Goal: Complete application form: Complete application form

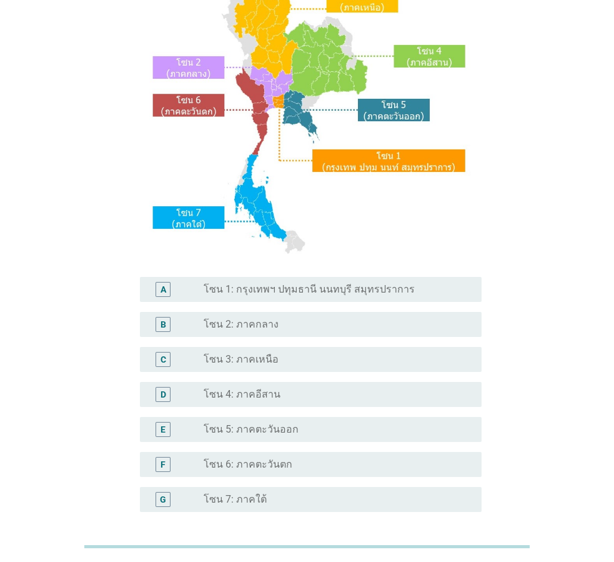
scroll to position [125, 0]
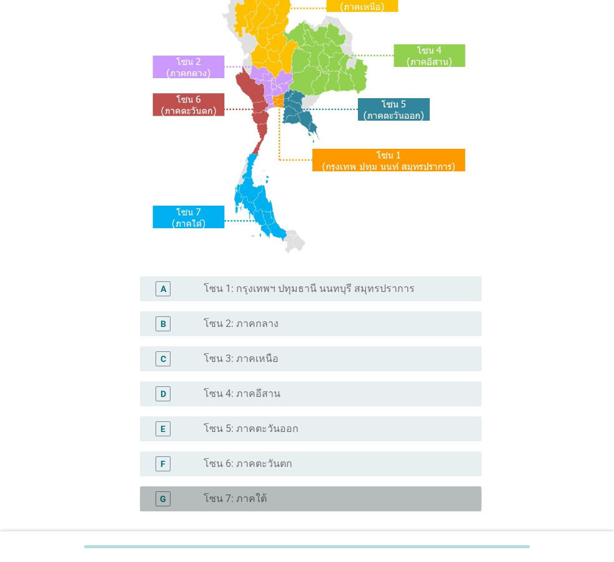
click at [266, 504] on div "radio_button_unchecked โซน 7: ภาคใต้" at bounding box center [333, 498] width 258 height 12
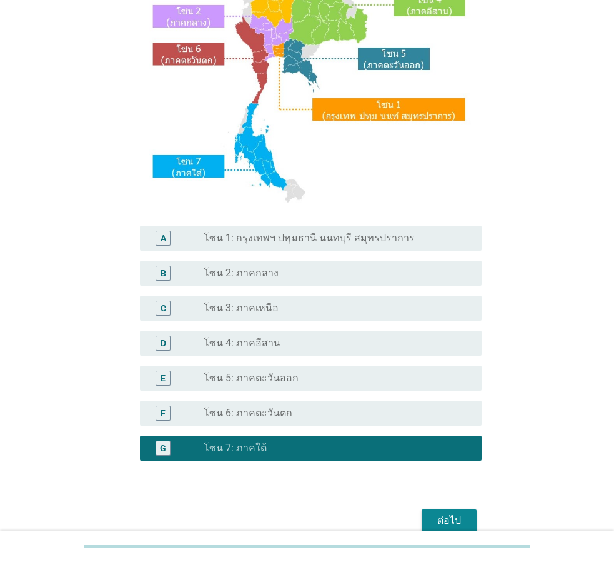
scroll to position [235, 0]
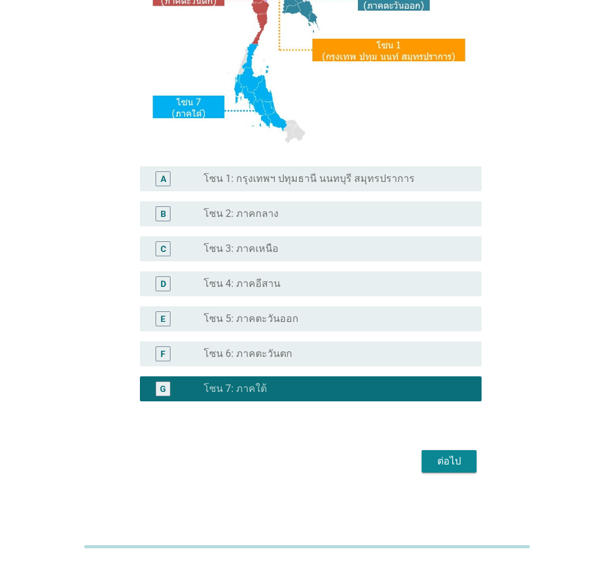
click at [440, 468] on div "ต่อไป" at bounding box center [449, 461] width 35 height 15
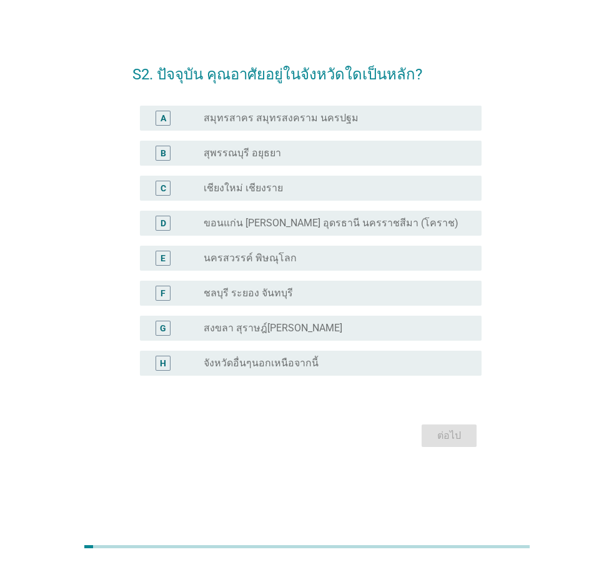
scroll to position [0, 0]
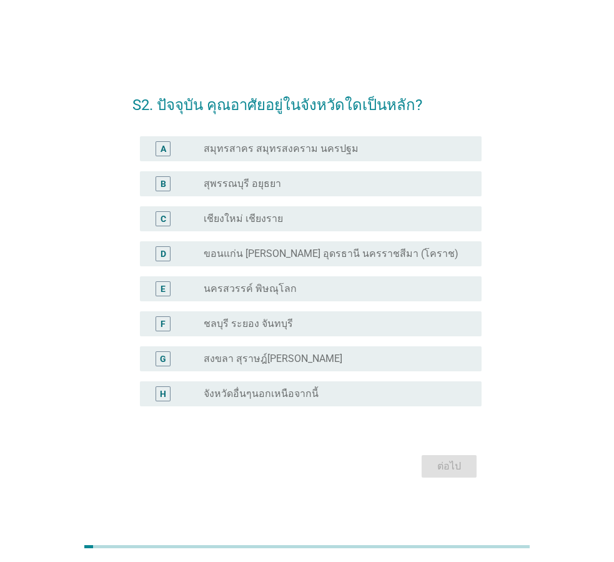
click at [250, 395] on label "จังหวัดอื่นๆนอกเหนือจากนี้" at bounding box center [261, 393] width 115 height 12
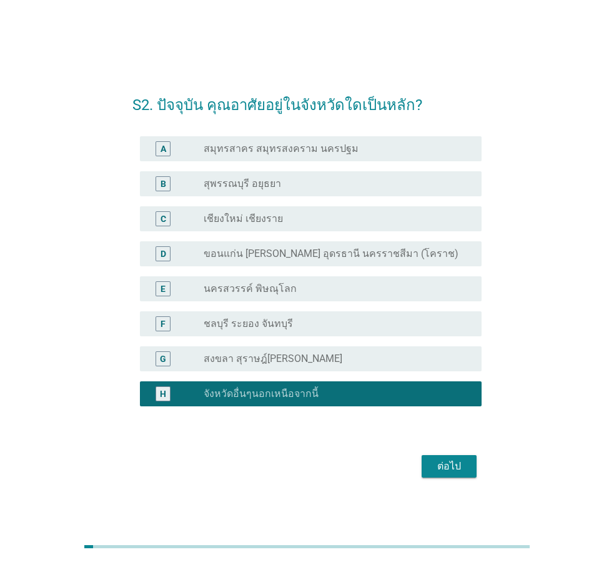
click at [442, 460] on div "ต่อไป" at bounding box center [449, 466] width 35 height 15
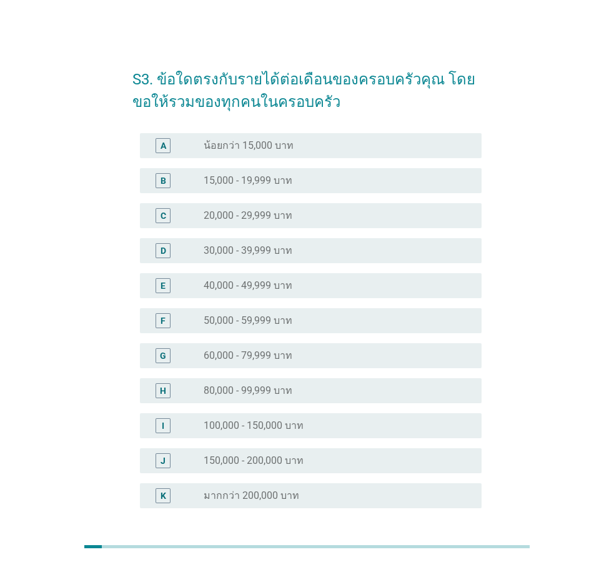
click at [280, 327] on div "radio_button_unchecked 50,000 - 59,999 บาท" at bounding box center [338, 320] width 268 height 15
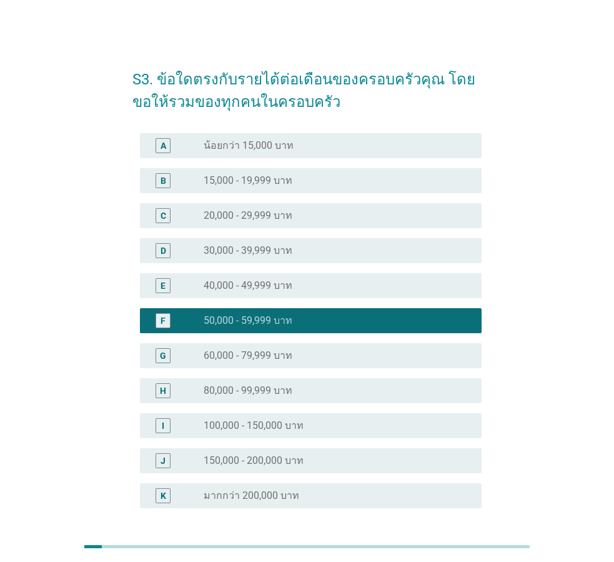
scroll to position [107, 0]
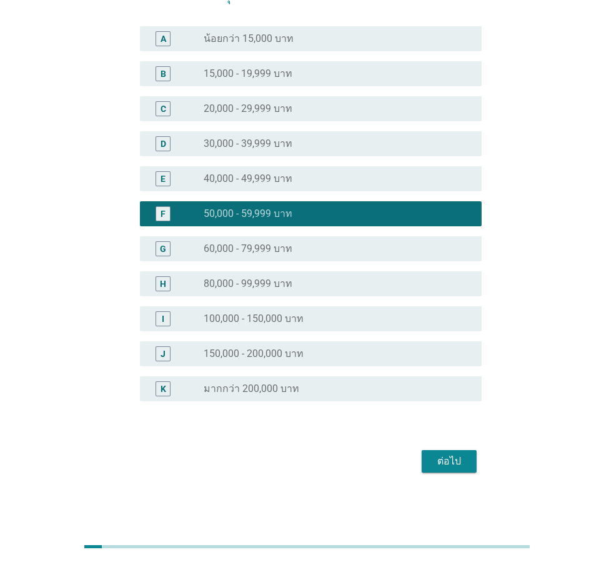
click at [442, 459] on div "ต่อไป" at bounding box center [449, 461] width 35 height 15
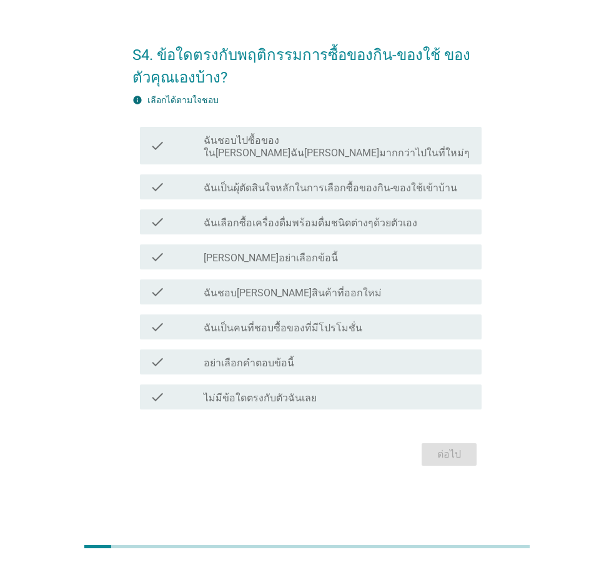
scroll to position [0, 0]
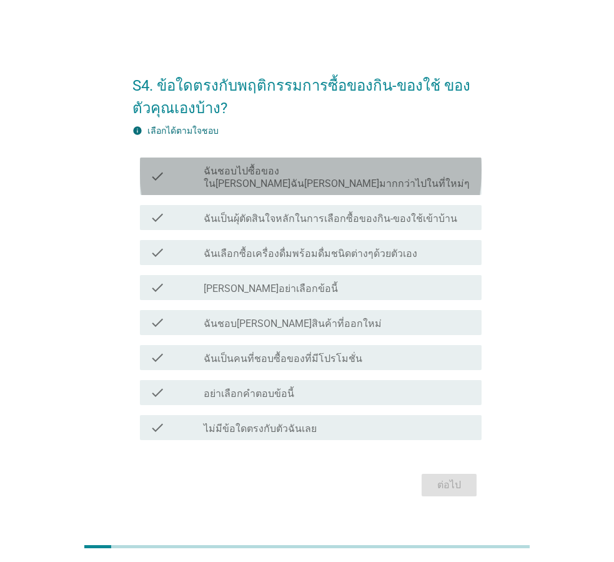
click at [298, 184] on div "check check_box_outline_blank ฉันชอบไปซื้อของใน[PERSON_NAME]ฉัน[PERSON_NAME]มาก…" at bounding box center [311, 175] width 342 height 37
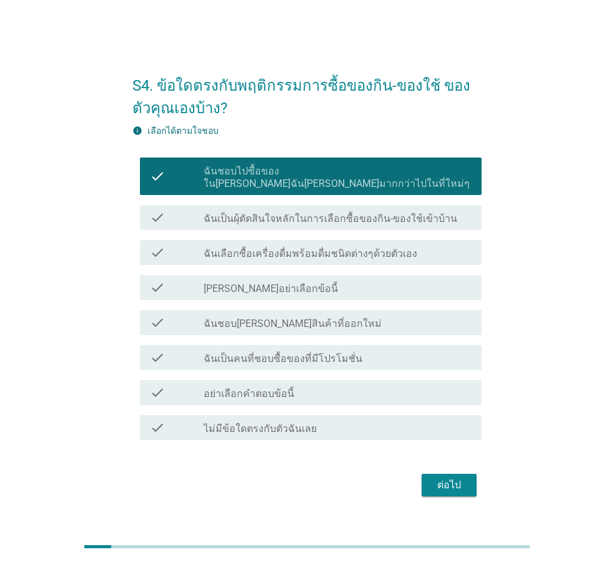
click at [307, 352] on label "ฉันเป็นคนที่ชอบซื้อของที่มีโปรโมชั่น" at bounding box center [283, 358] width 159 height 12
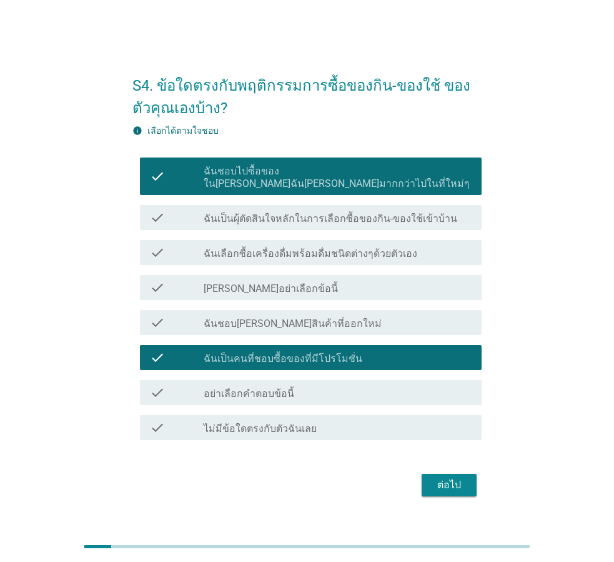
click at [444, 480] on div "ต่อไป" at bounding box center [449, 484] width 35 height 15
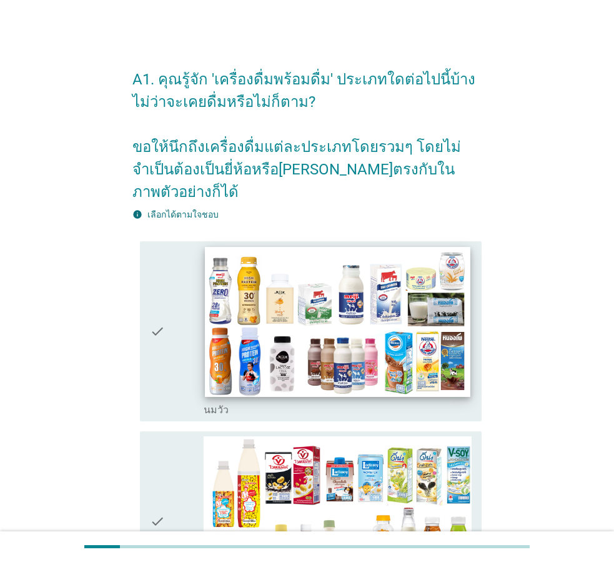
click at [335, 273] on img at bounding box center [338, 321] width 266 height 149
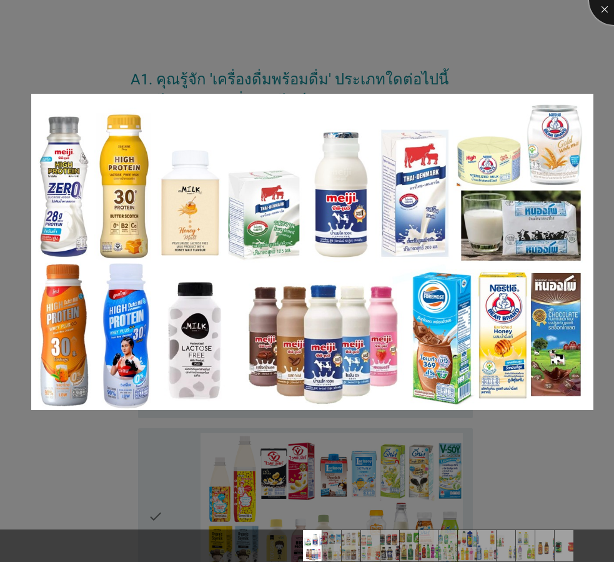
click at [604, 7] on div at bounding box center [614, 0] width 50 height 50
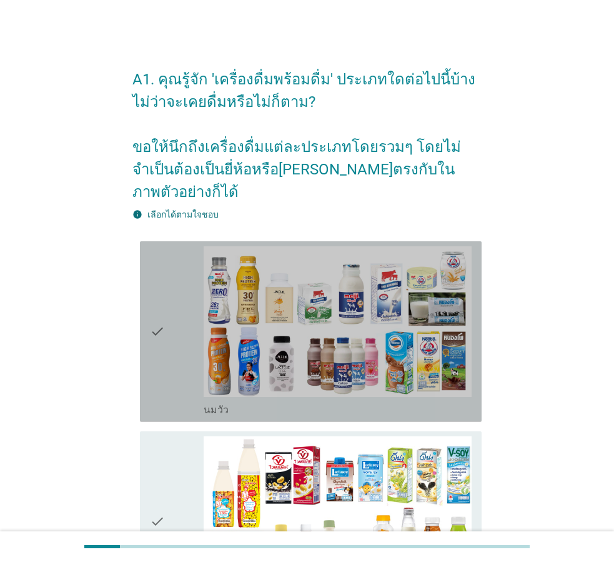
click at [156, 311] on icon "check" at bounding box center [157, 331] width 15 height 171
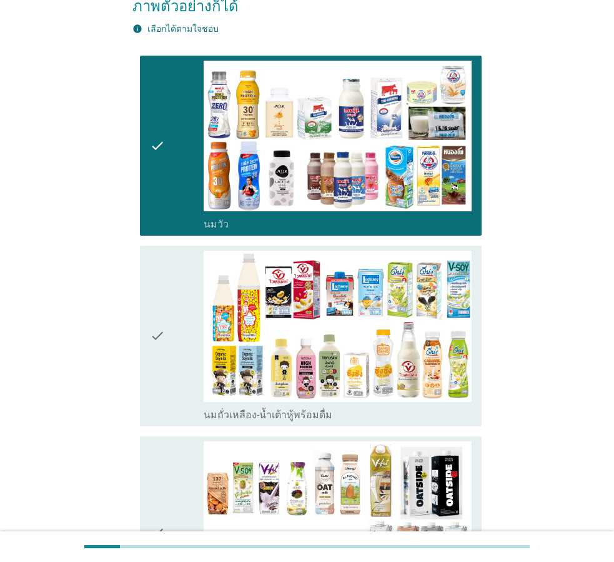
scroll to position [187, 0]
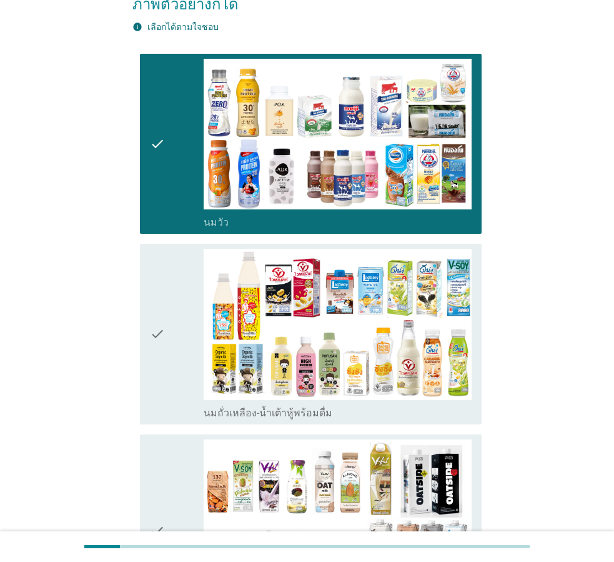
click at [157, 309] on icon "check" at bounding box center [157, 334] width 15 height 171
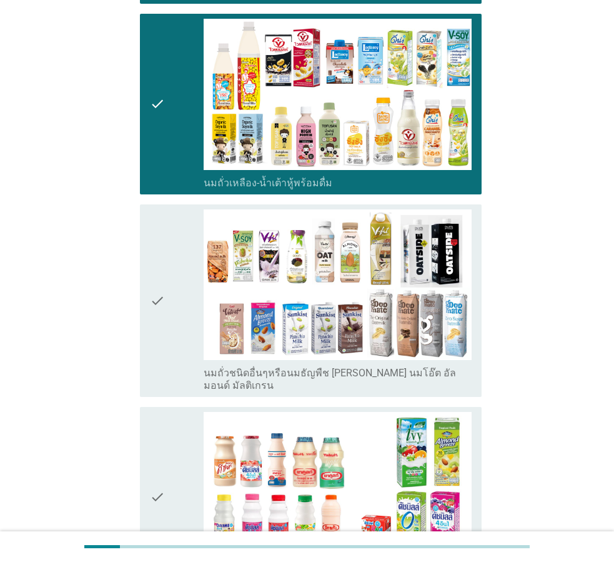
scroll to position [500, 0]
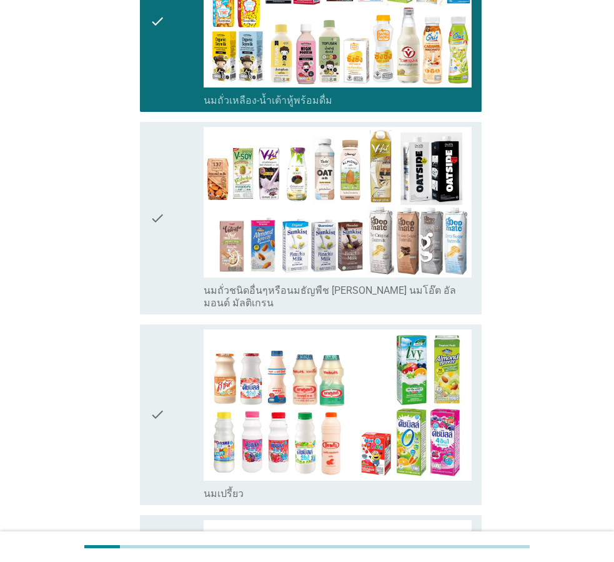
click at [151, 377] on icon "check" at bounding box center [157, 414] width 15 height 171
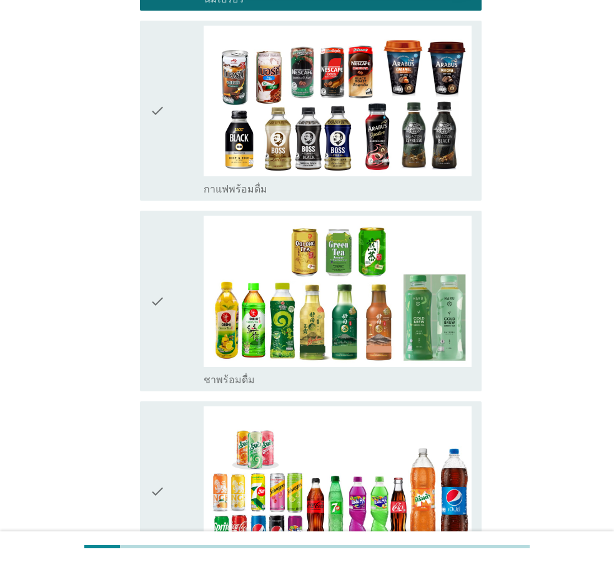
scroll to position [1000, 0]
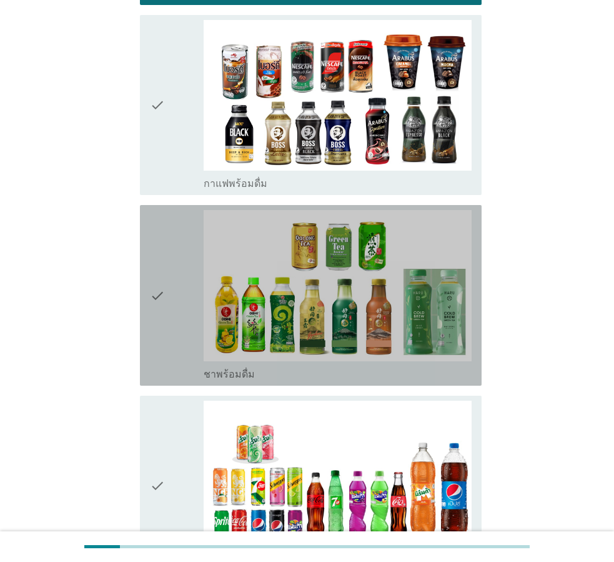
click at [157, 261] on icon "check" at bounding box center [157, 295] width 15 height 171
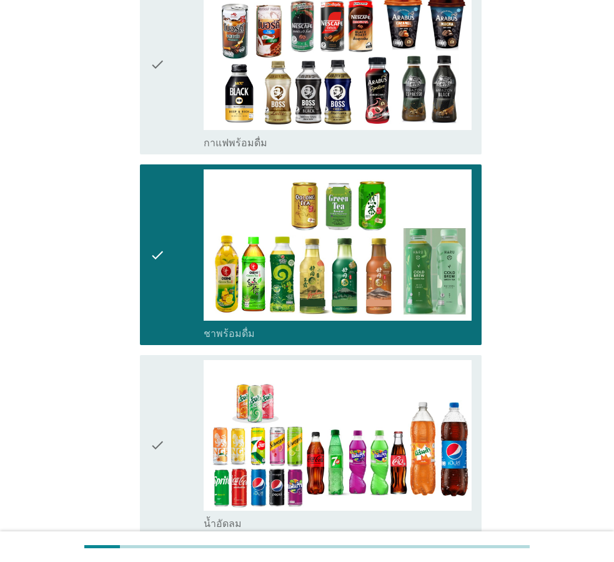
scroll to position [1062, 0]
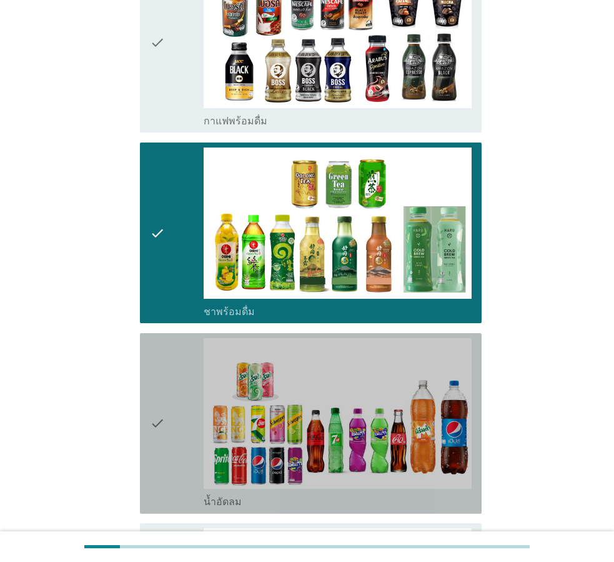
click at [154, 390] on icon "check" at bounding box center [157, 423] width 15 height 171
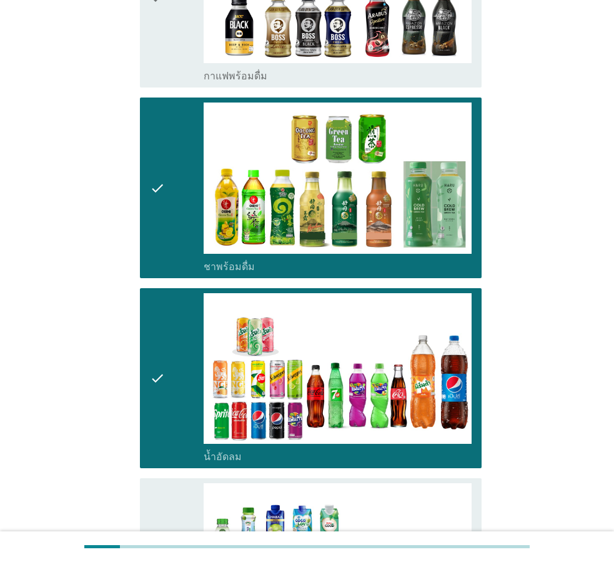
scroll to position [1249, 0]
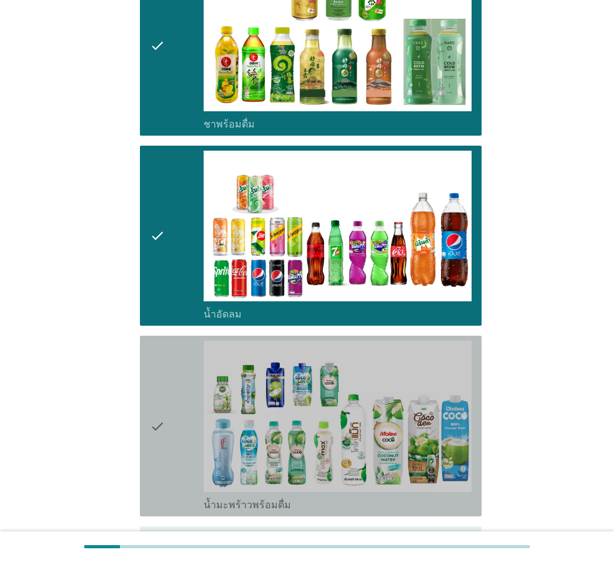
click at [156, 393] on icon "check" at bounding box center [157, 425] width 15 height 171
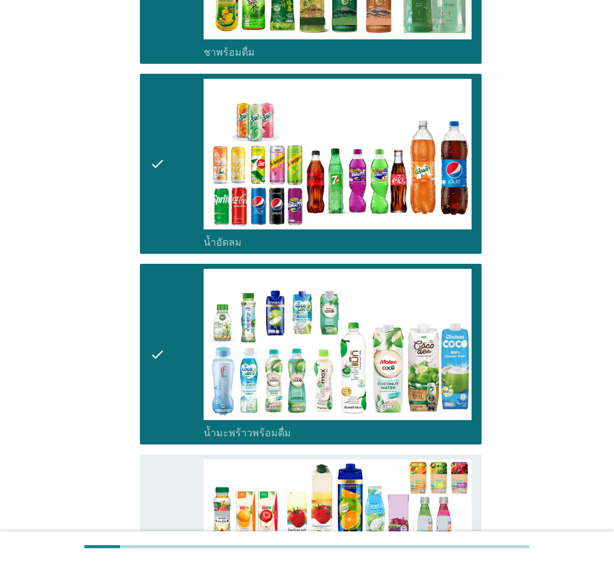
scroll to position [1499, 0]
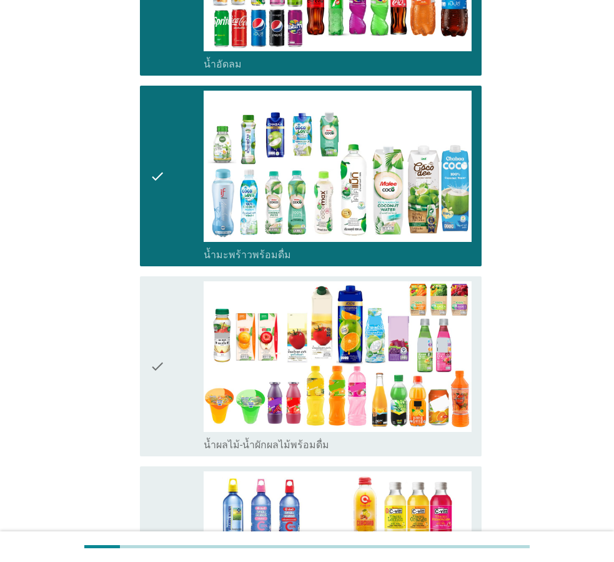
click at [159, 333] on icon "check" at bounding box center [157, 366] width 15 height 171
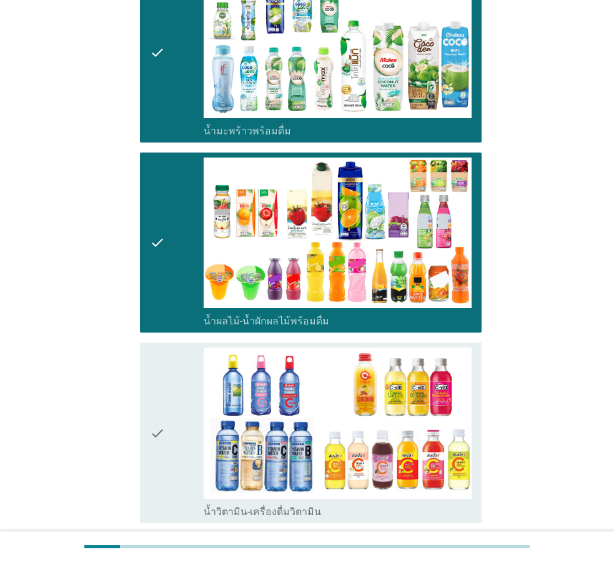
scroll to position [1624, 0]
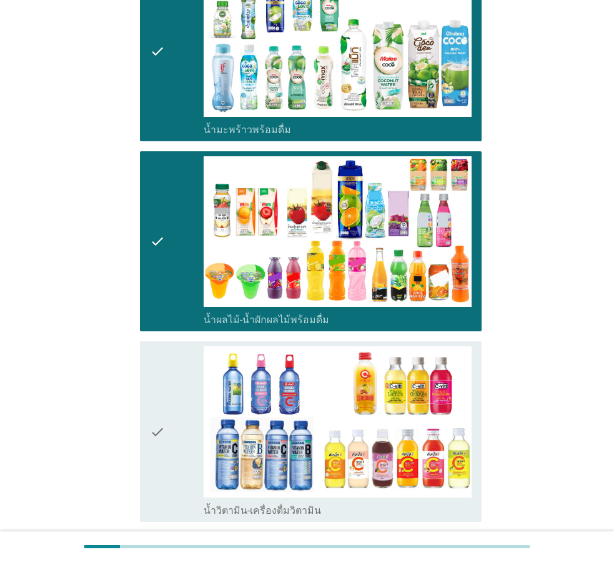
click at [156, 393] on icon "check" at bounding box center [157, 431] width 15 height 171
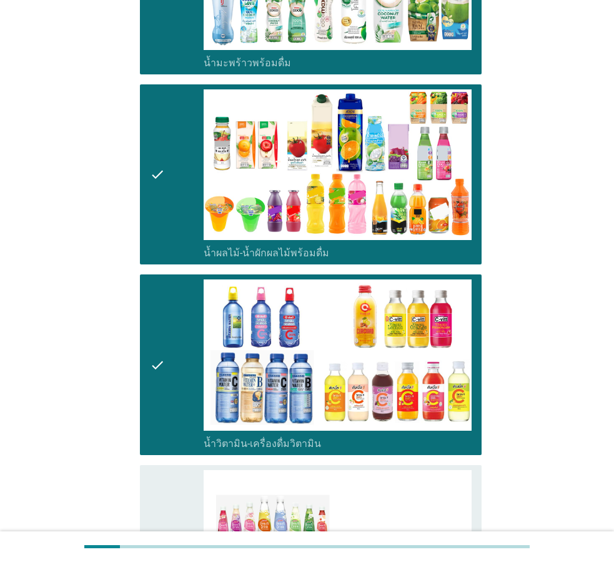
scroll to position [1812, 0]
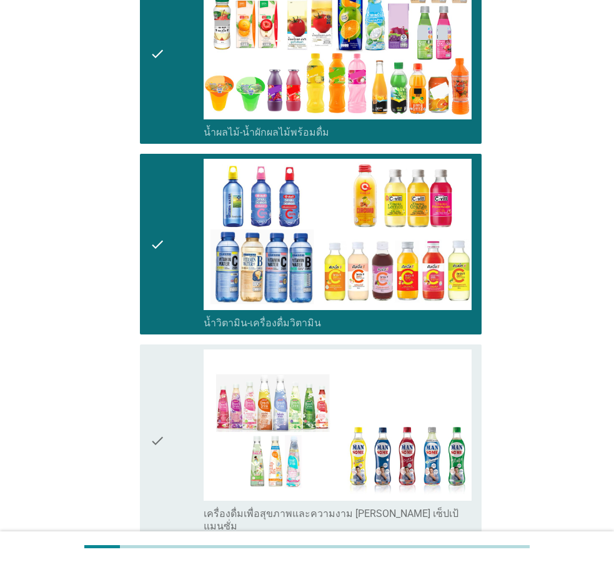
click at [159, 400] on icon "check" at bounding box center [157, 440] width 15 height 183
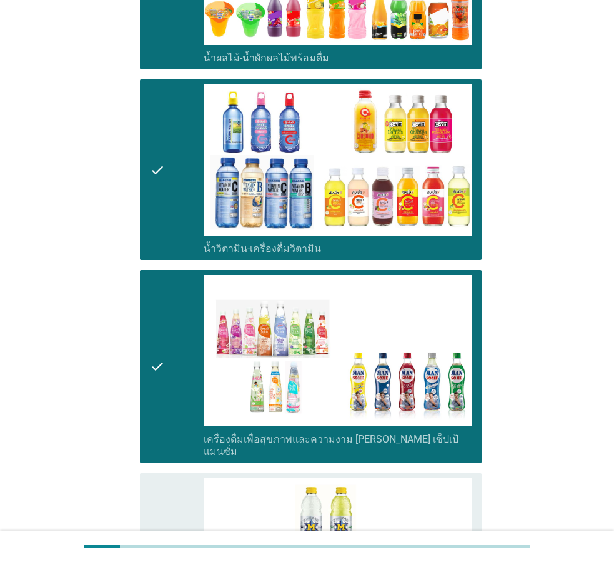
scroll to position [1999, 0]
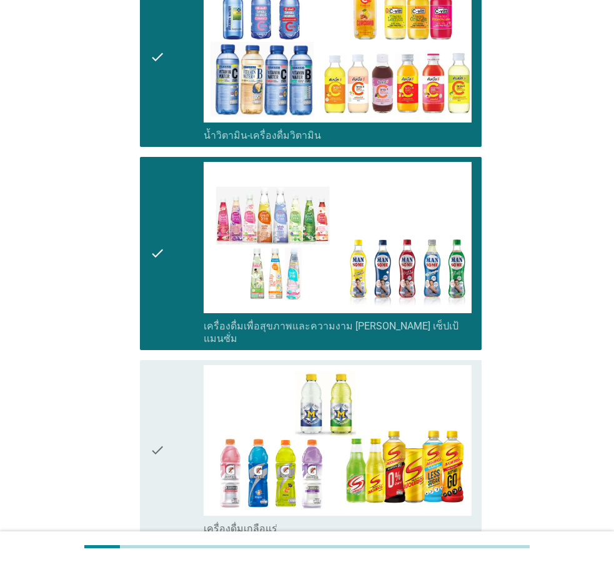
click at [161, 400] on icon "check" at bounding box center [157, 450] width 15 height 171
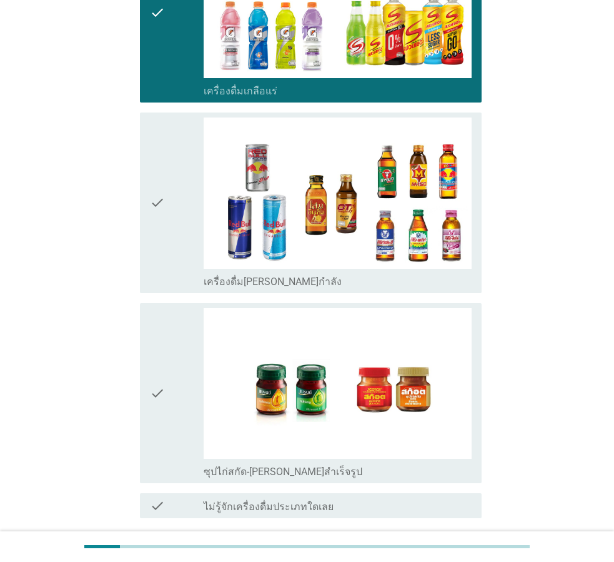
scroll to position [2491, 0]
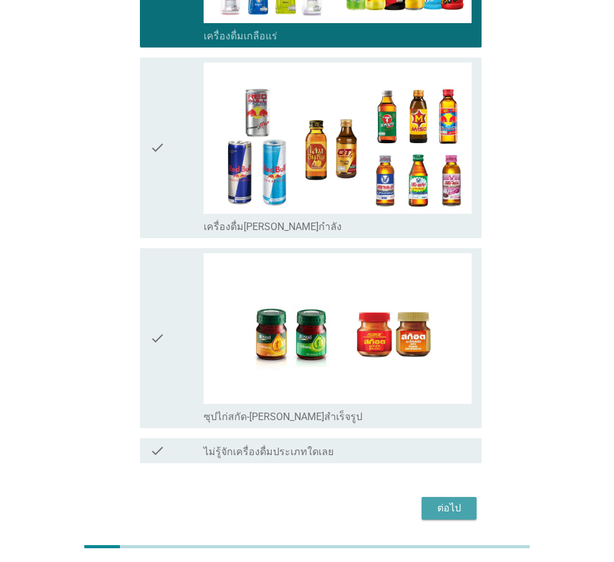
click at [450, 500] on div "ต่อไป" at bounding box center [449, 507] width 35 height 15
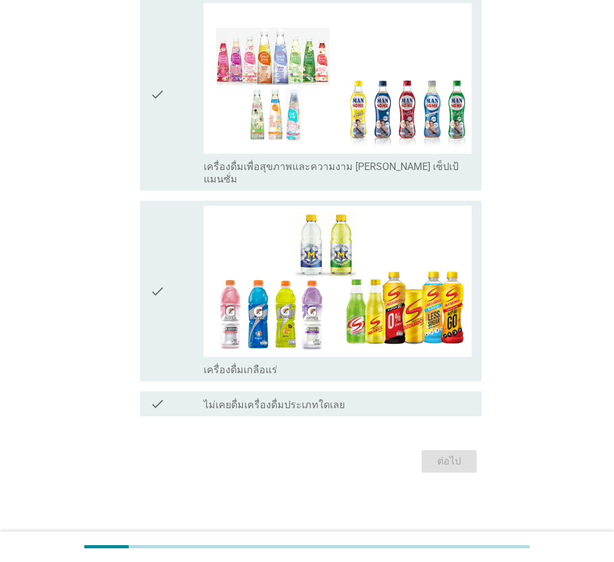
scroll to position [0, 0]
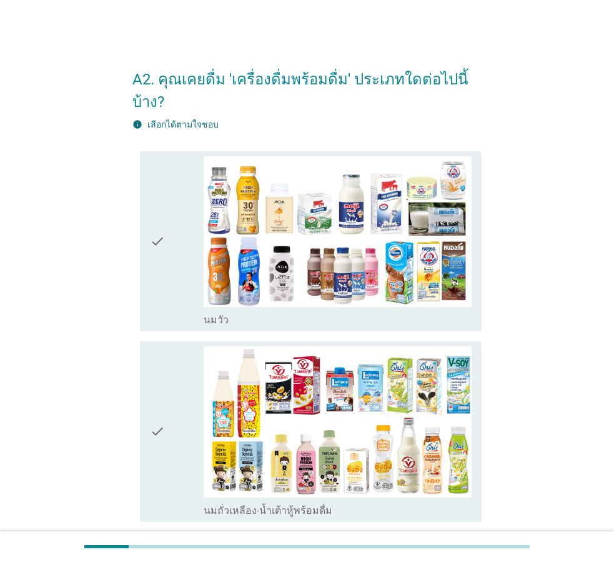
click at [158, 222] on icon "check" at bounding box center [157, 241] width 15 height 171
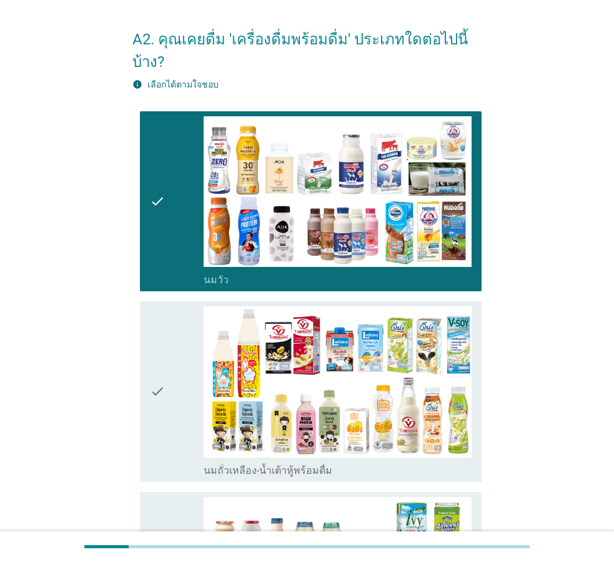
scroll to position [62, 0]
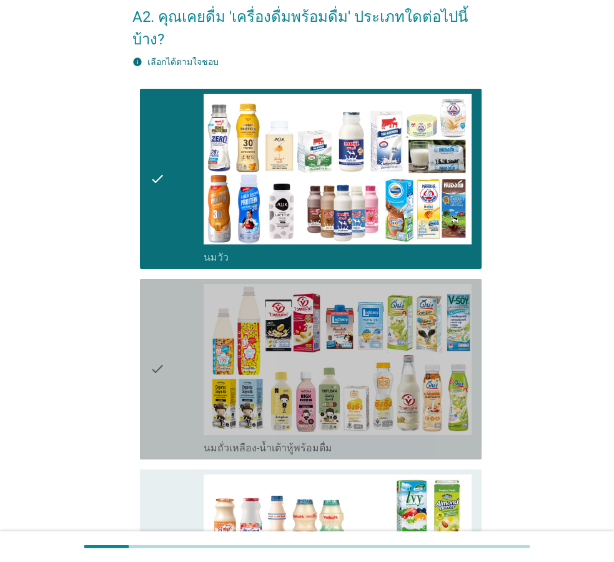
click at [159, 343] on icon "check" at bounding box center [157, 369] width 15 height 171
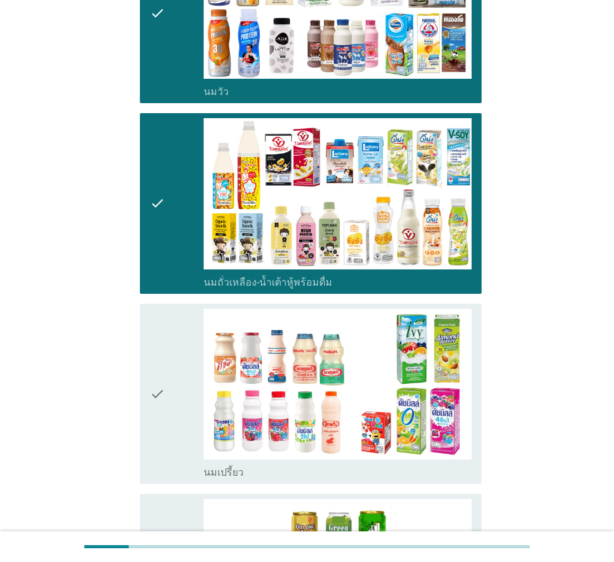
scroll to position [312, 0]
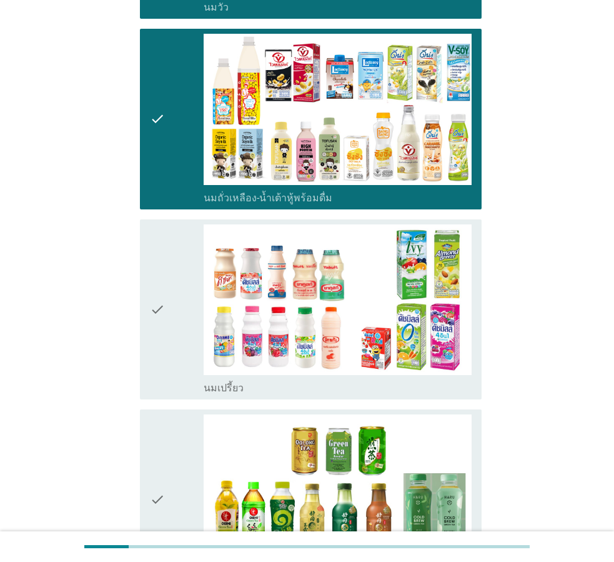
click at [157, 283] on icon "check" at bounding box center [157, 309] width 15 height 171
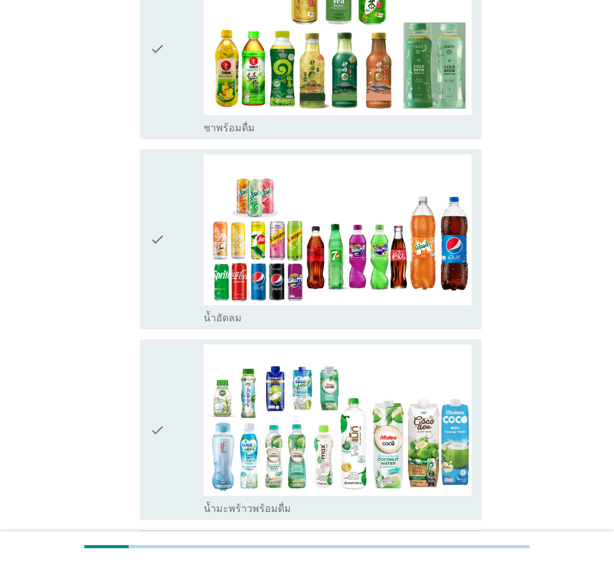
scroll to position [875, 0]
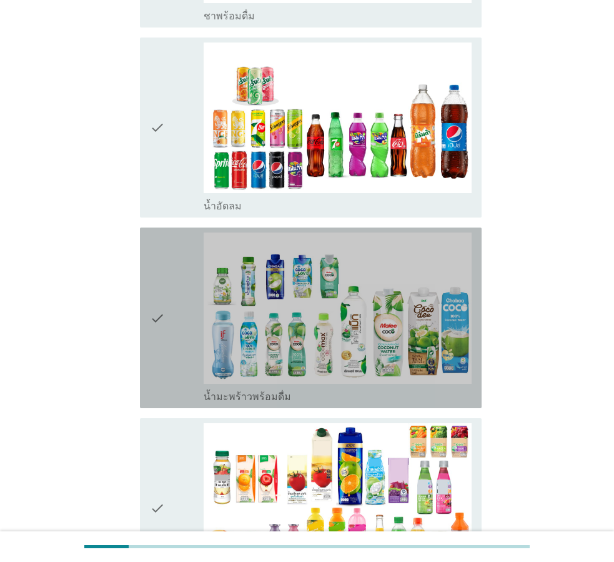
click at [159, 296] on icon "check" at bounding box center [157, 317] width 15 height 171
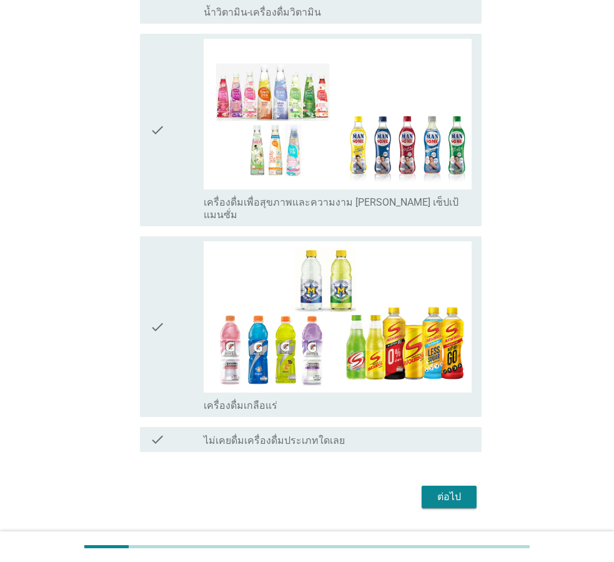
scroll to position [1640, 0]
click at [458, 489] on div "ต่อไป" at bounding box center [449, 496] width 35 height 15
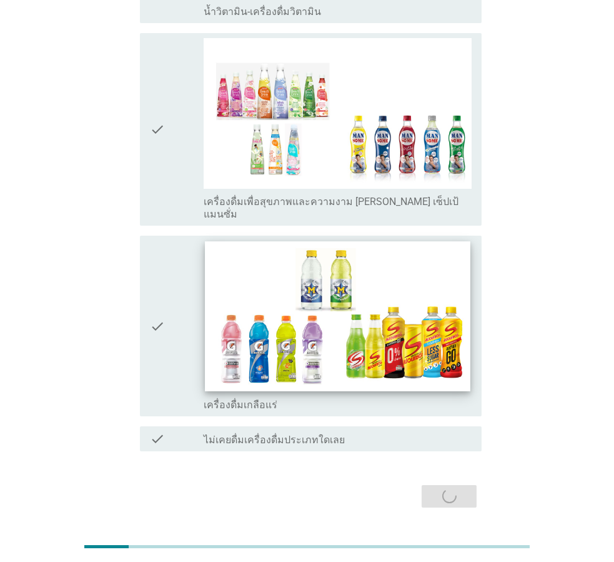
scroll to position [0, 0]
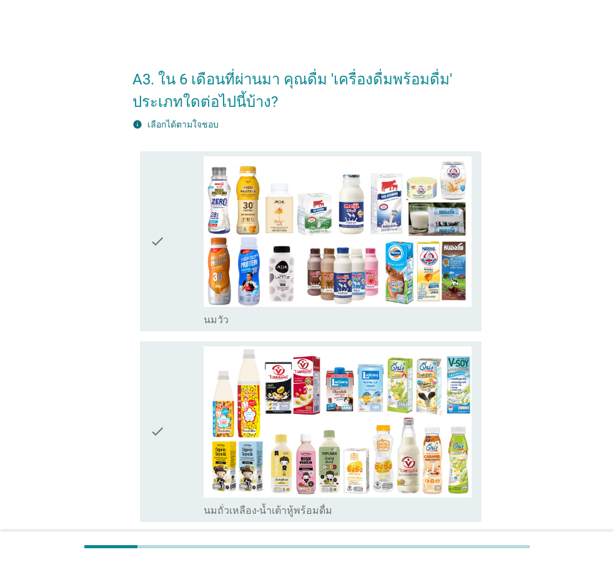
click at [154, 242] on icon "check" at bounding box center [157, 241] width 15 height 171
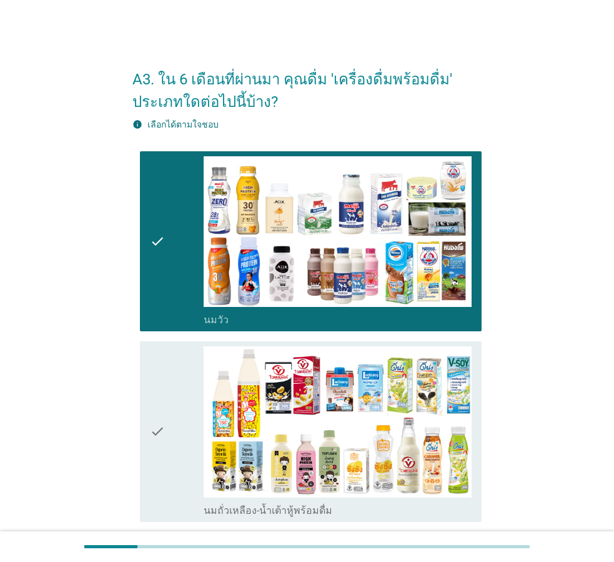
click at [161, 432] on icon "check" at bounding box center [157, 431] width 15 height 171
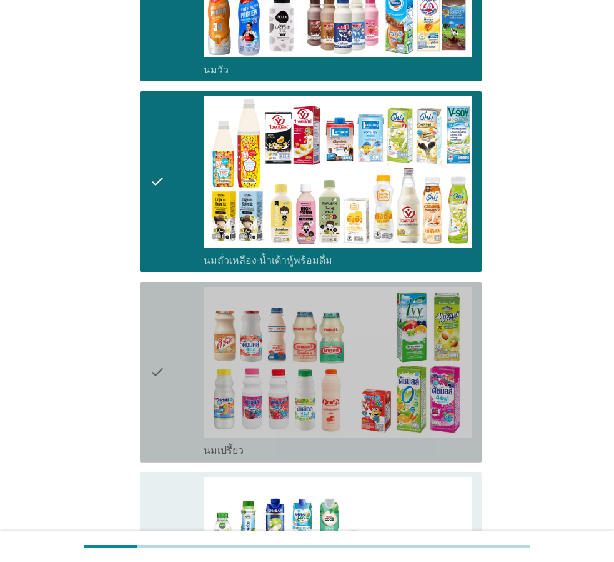
click at [156, 370] on icon "check" at bounding box center [157, 372] width 15 height 171
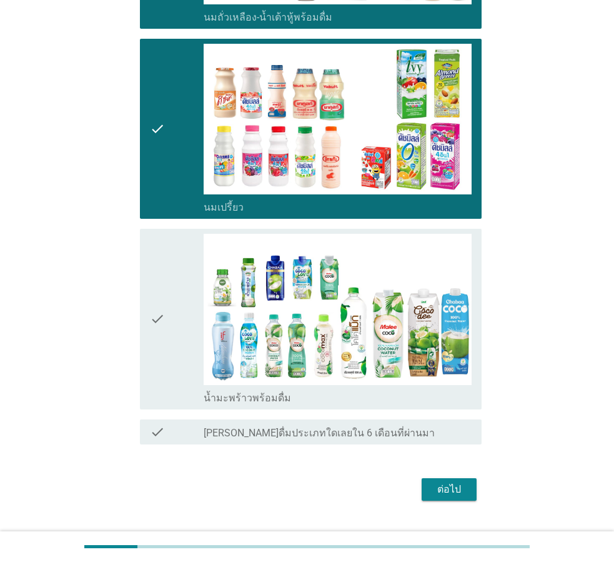
scroll to position [500, 0]
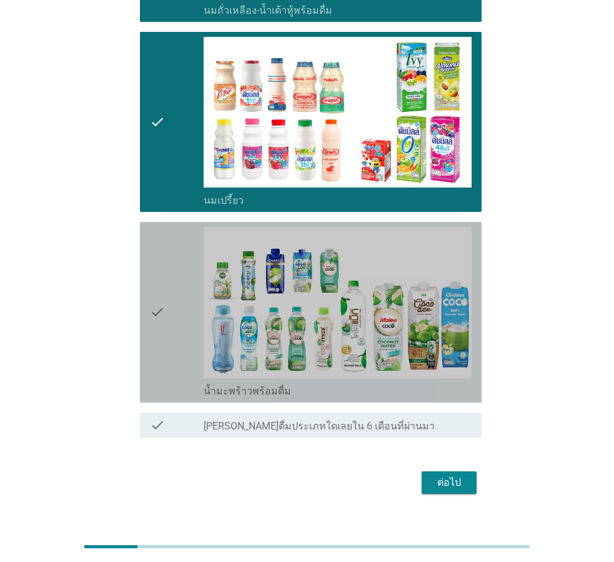
click at [158, 313] on icon "check" at bounding box center [157, 312] width 15 height 171
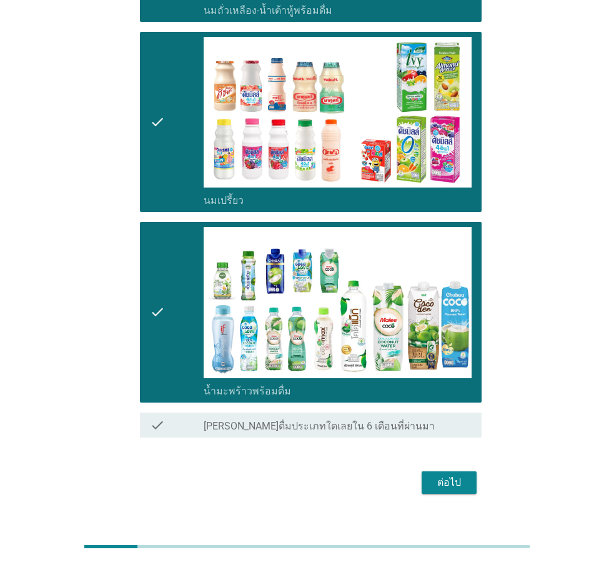
click at [449, 478] on div "ต่อไป" at bounding box center [449, 482] width 35 height 15
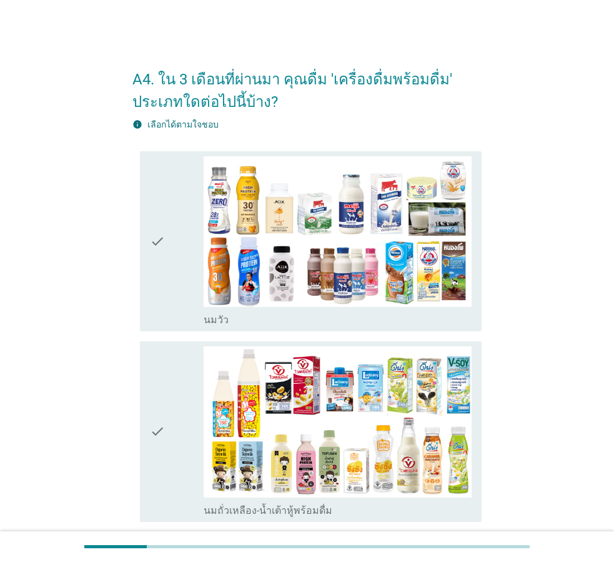
click at [160, 429] on icon "check" at bounding box center [157, 431] width 15 height 171
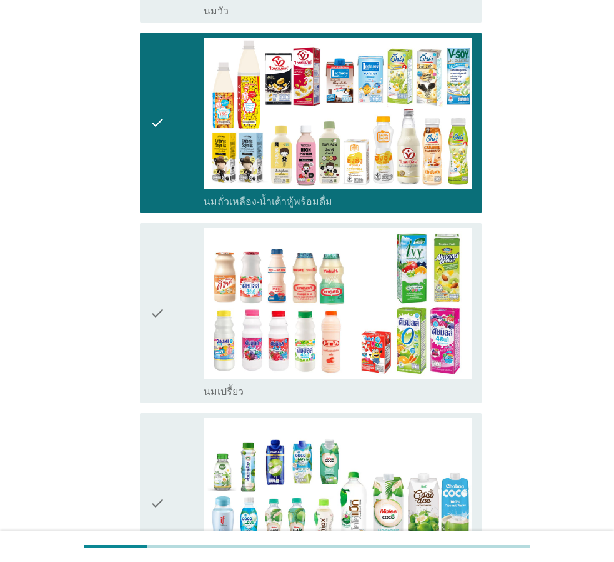
scroll to position [312, 0]
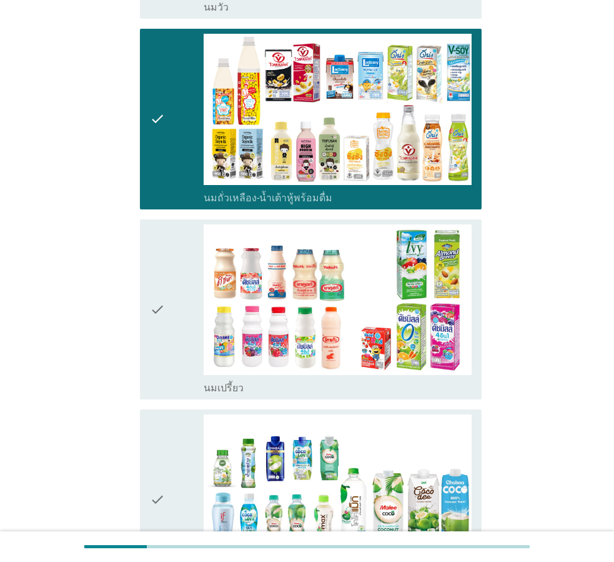
click at [157, 307] on icon "check" at bounding box center [157, 309] width 15 height 171
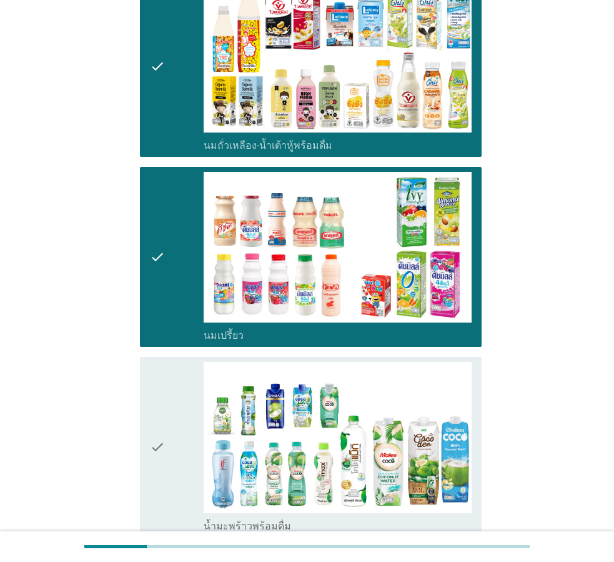
scroll to position [500, 0]
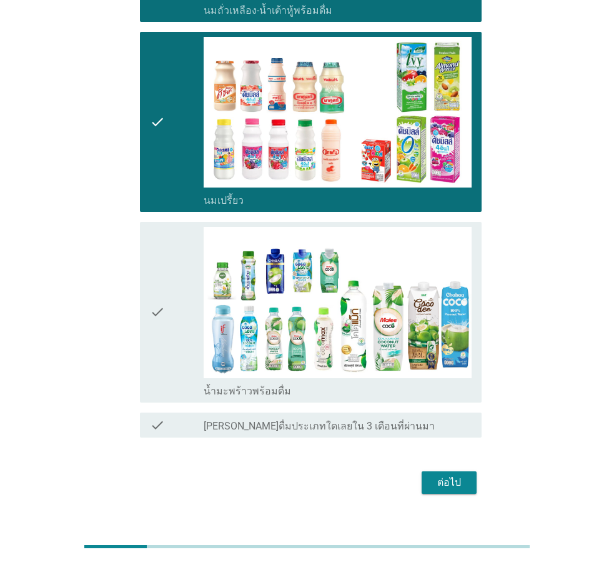
click at [162, 309] on icon "check" at bounding box center [157, 312] width 15 height 171
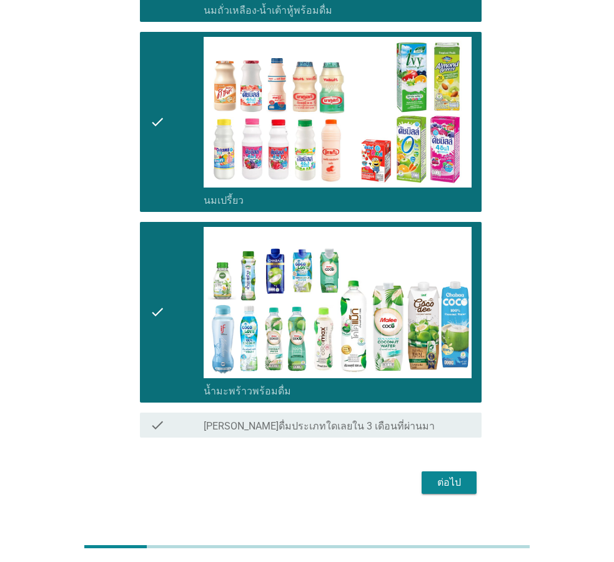
click at [446, 484] on div "ต่อไป" at bounding box center [449, 482] width 35 height 15
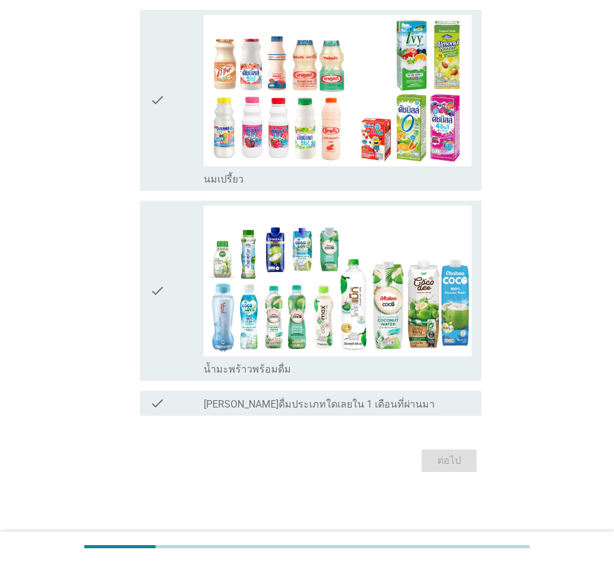
scroll to position [0, 0]
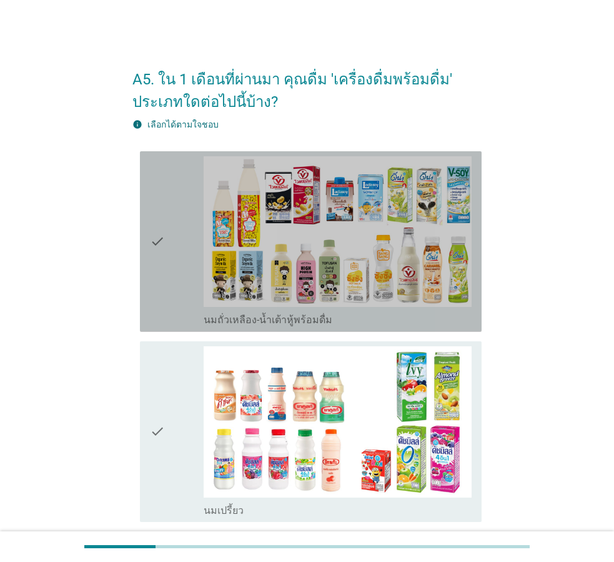
click at [154, 239] on icon "check" at bounding box center [157, 241] width 15 height 171
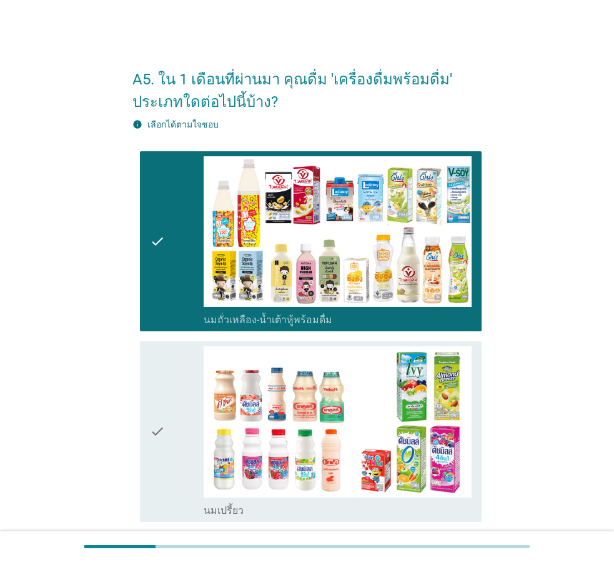
click at [157, 429] on icon "check" at bounding box center [157, 431] width 15 height 171
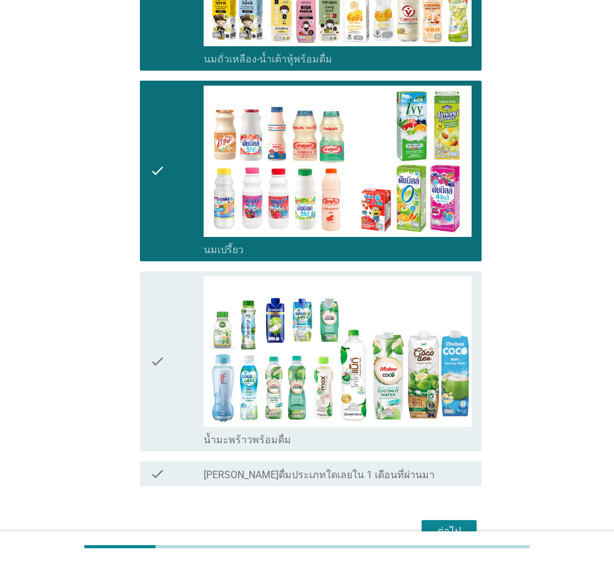
scroll to position [312, 0]
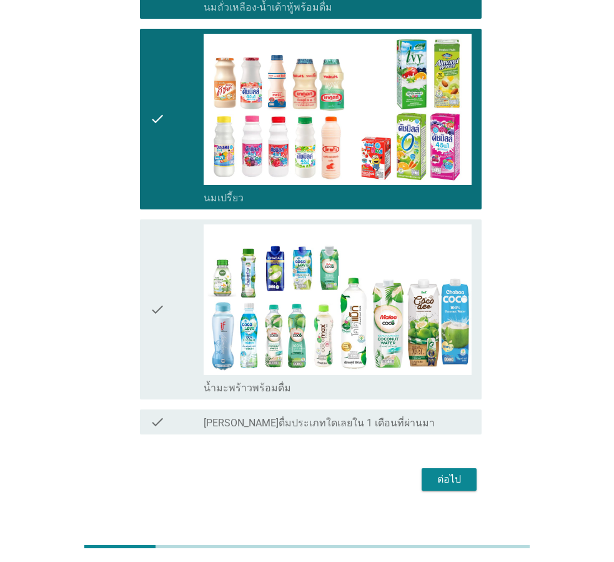
click at [159, 307] on icon "check" at bounding box center [157, 309] width 15 height 171
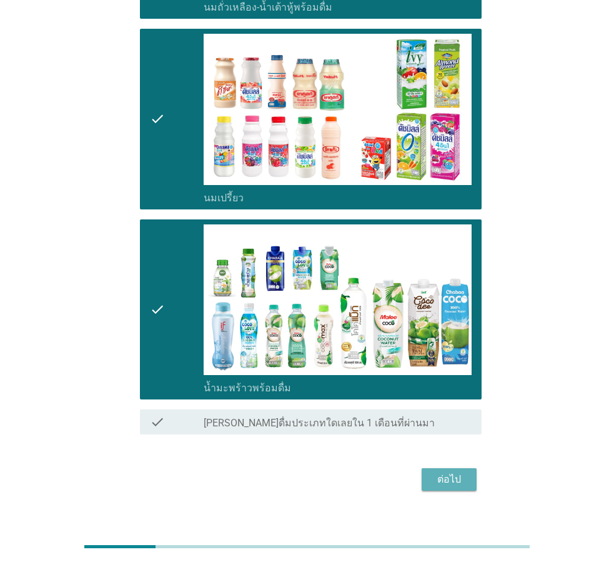
click at [450, 478] on div "ต่อไป" at bounding box center [449, 479] width 35 height 15
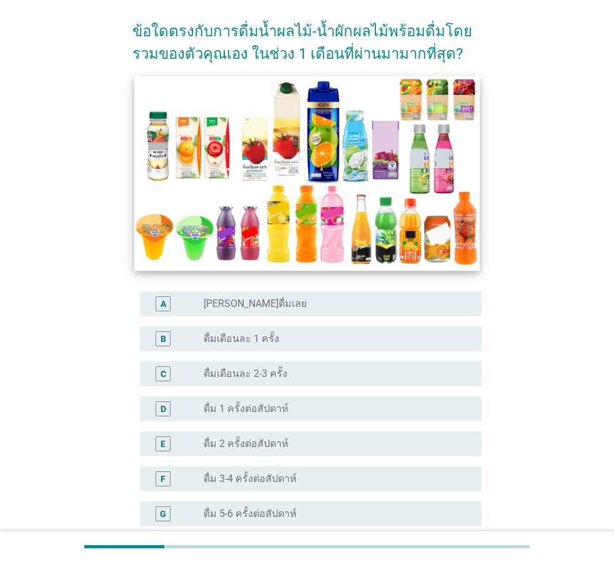
scroll to position [125, 0]
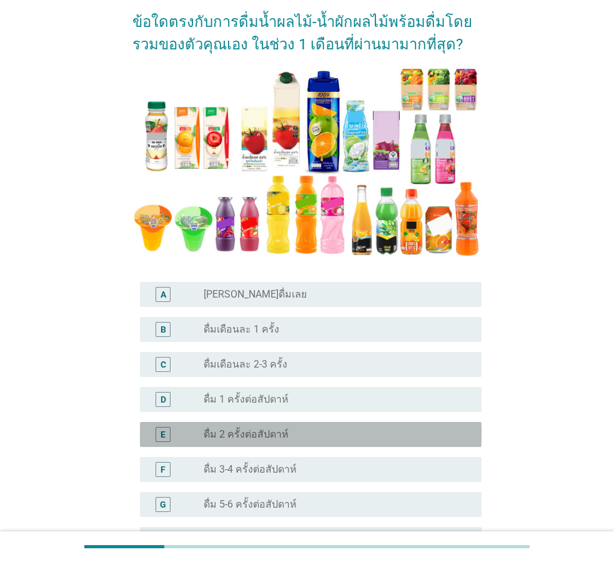
click at [254, 431] on label "ดื่ม 2 ครั้งต่อสัปดาห์" at bounding box center [246, 434] width 85 height 12
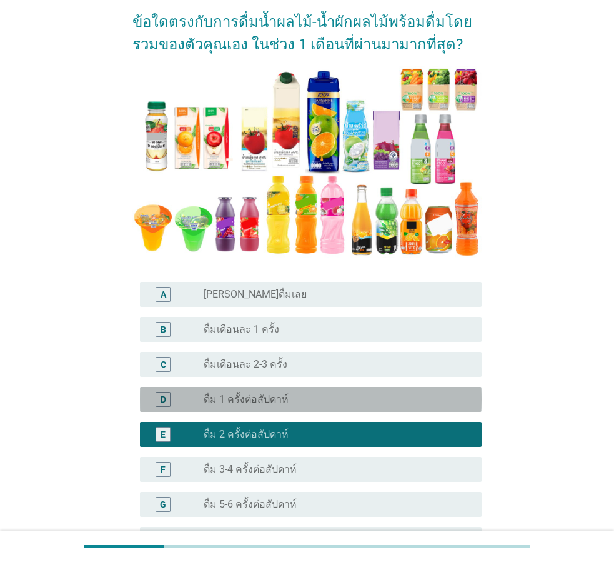
click at [227, 402] on label "ดื่ม 1 ครั้งต่อสัปดาห์" at bounding box center [246, 399] width 85 height 12
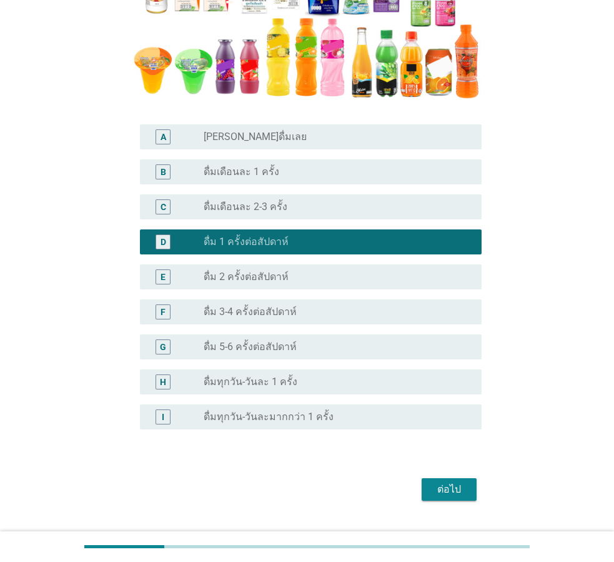
scroll to position [311, 0]
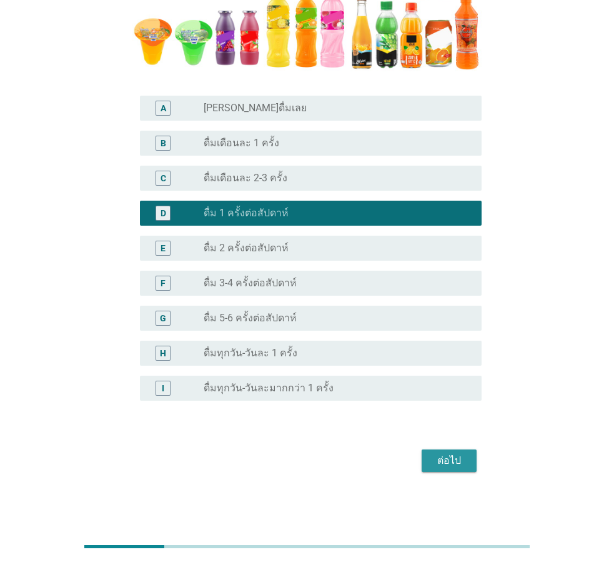
click at [451, 464] on div "ต่อไป" at bounding box center [449, 460] width 35 height 15
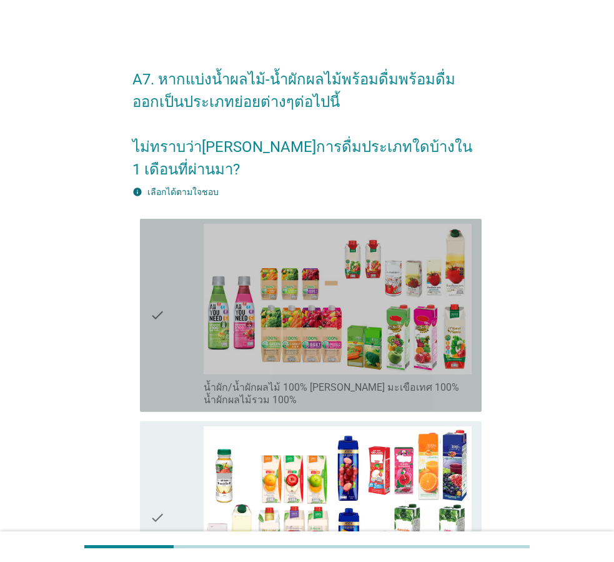
click at [157, 292] on icon "check" at bounding box center [157, 315] width 15 height 183
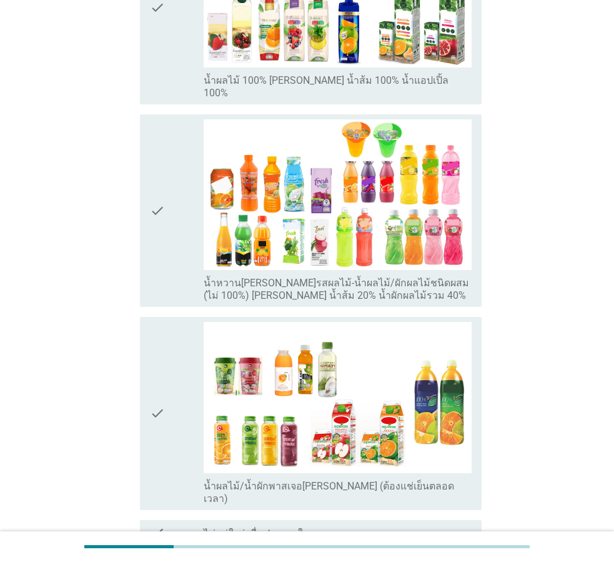
scroll to position [562, 0]
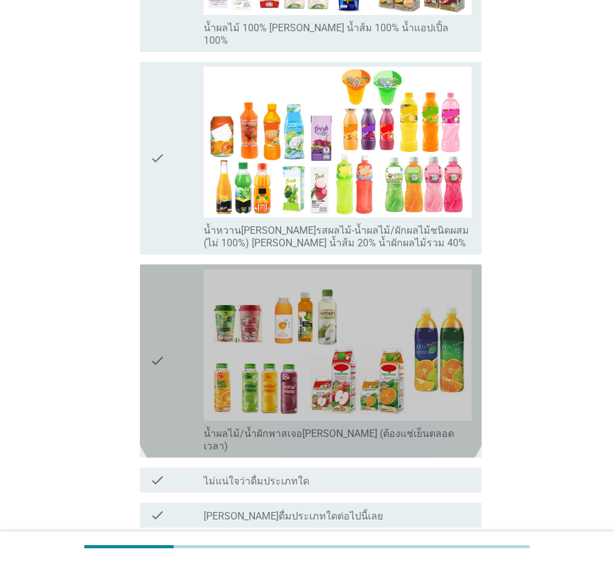
click at [154, 322] on icon "check" at bounding box center [157, 360] width 15 height 183
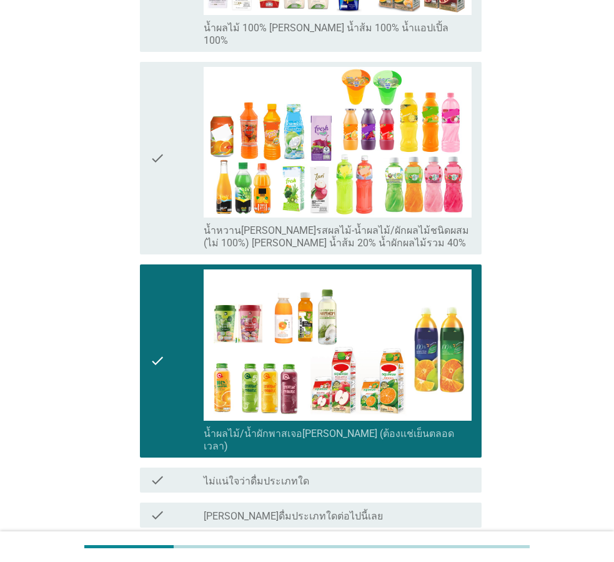
click at [453, 561] on div "ต่อไป" at bounding box center [449, 572] width 35 height 15
